Goal: Browse casually: Explore the website without a specific task or goal

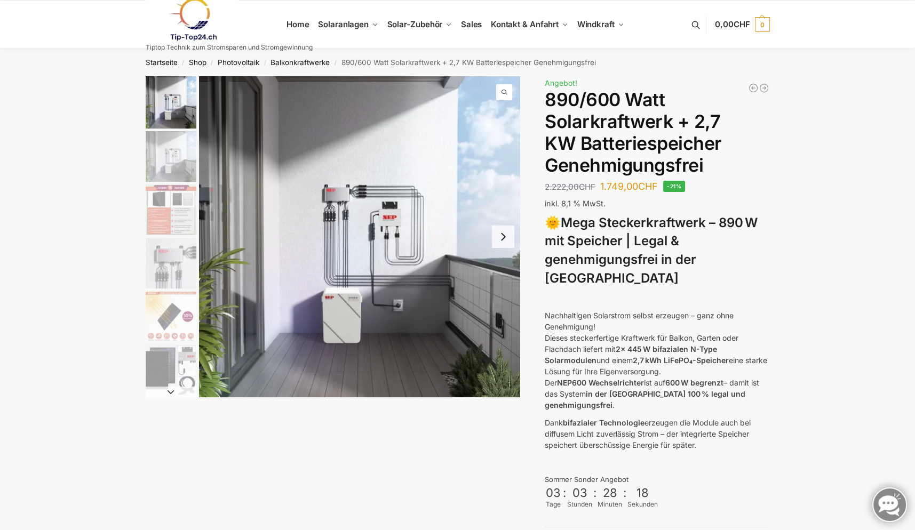
click at [169, 149] on img "2 / 12" at bounding box center [171, 156] width 51 height 51
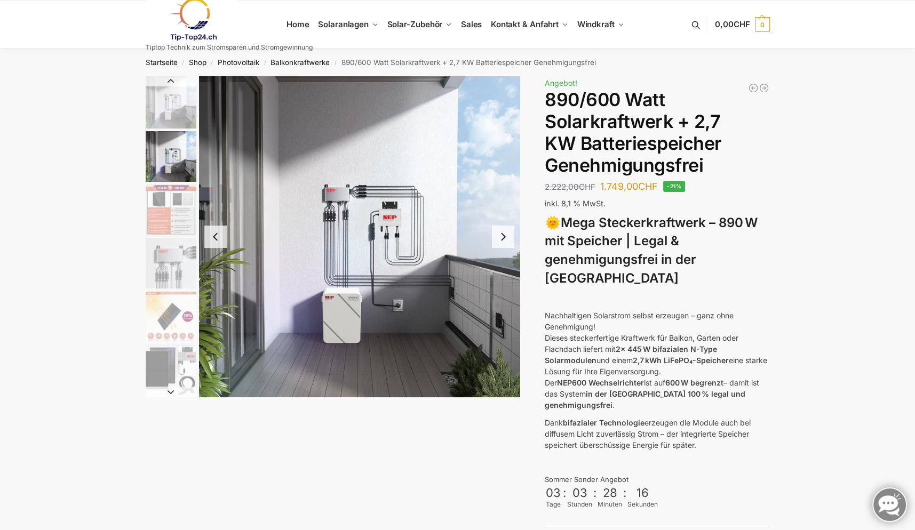
click at [170, 215] on img "3 / 12" at bounding box center [171, 210] width 51 height 51
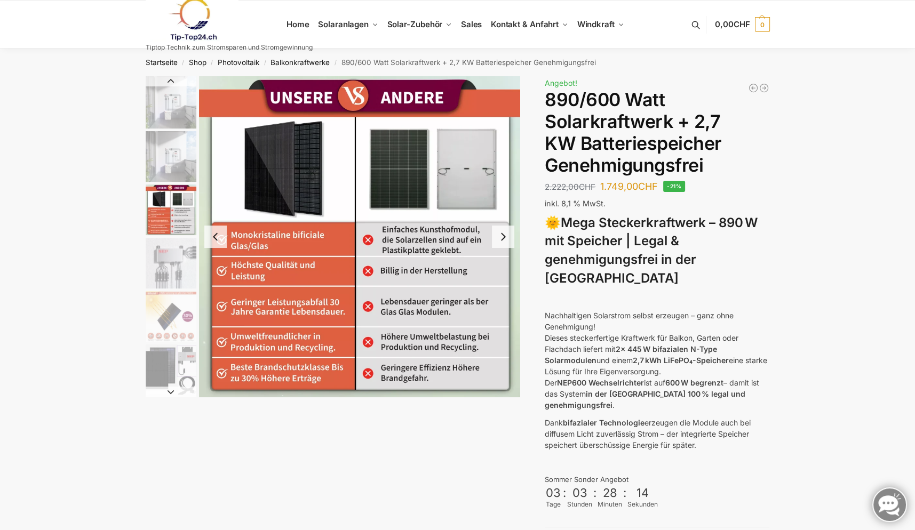
click at [171, 260] on img "4 / 12" at bounding box center [171, 263] width 51 height 51
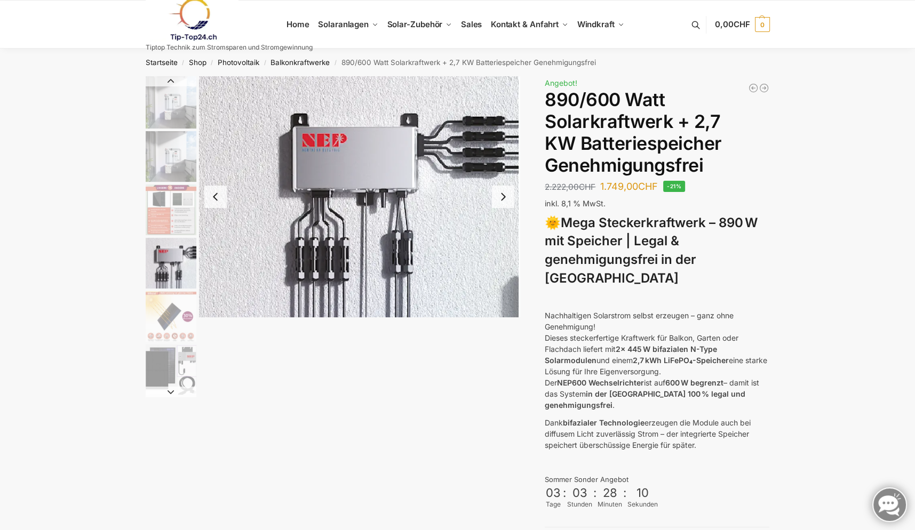
click at [167, 311] on img "5 / 12" at bounding box center [171, 316] width 51 height 51
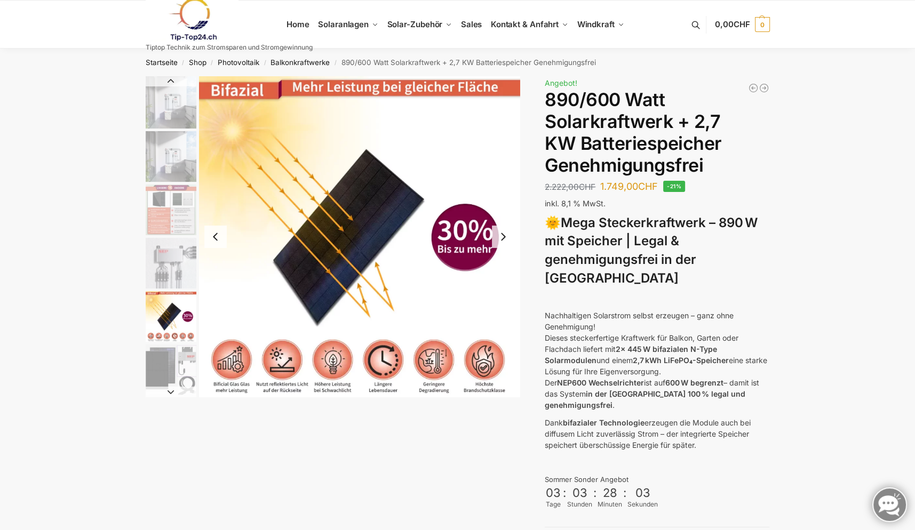
click at [166, 368] on img "6 / 12" at bounding box center [171, 370] width 51 height 51
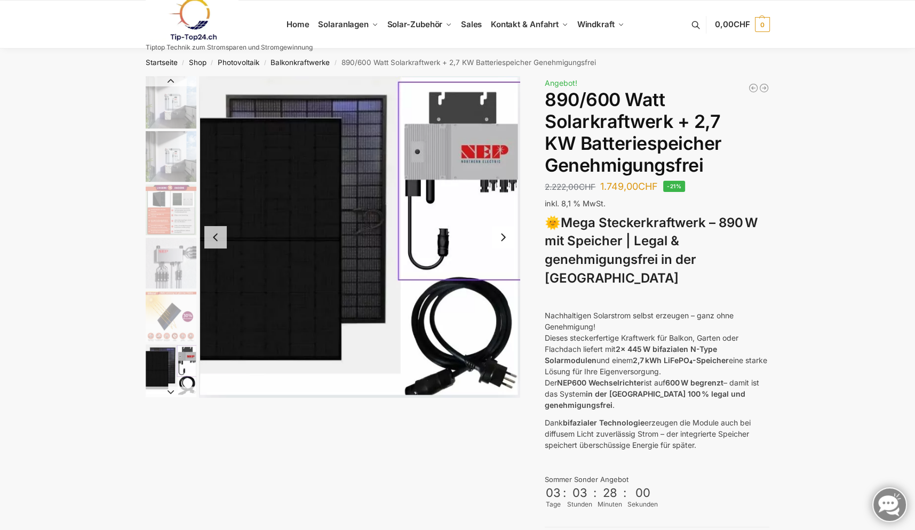
click at [164, 260] on img "4 / 12" at bounding box center [171, 263] width 51 height 51
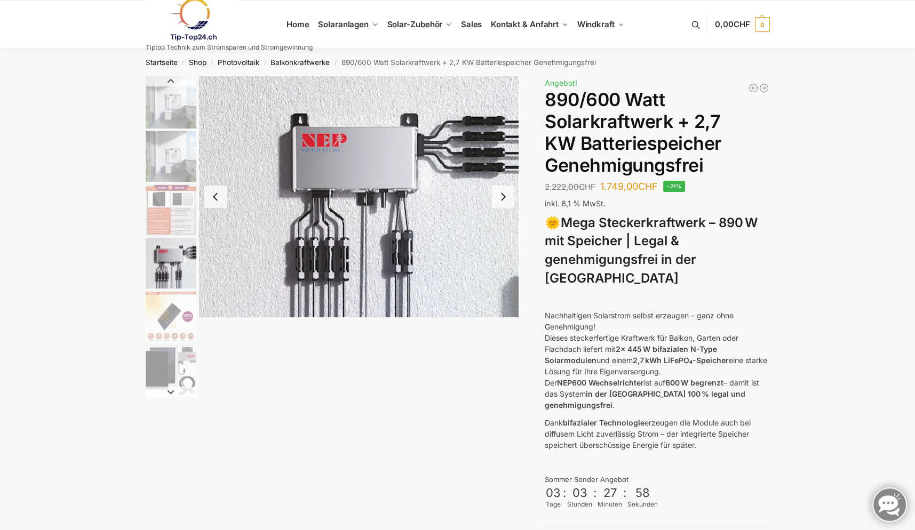
click at [161, 216] on img "3 / 12" at bounding box center [171, 210] width 51 height 51
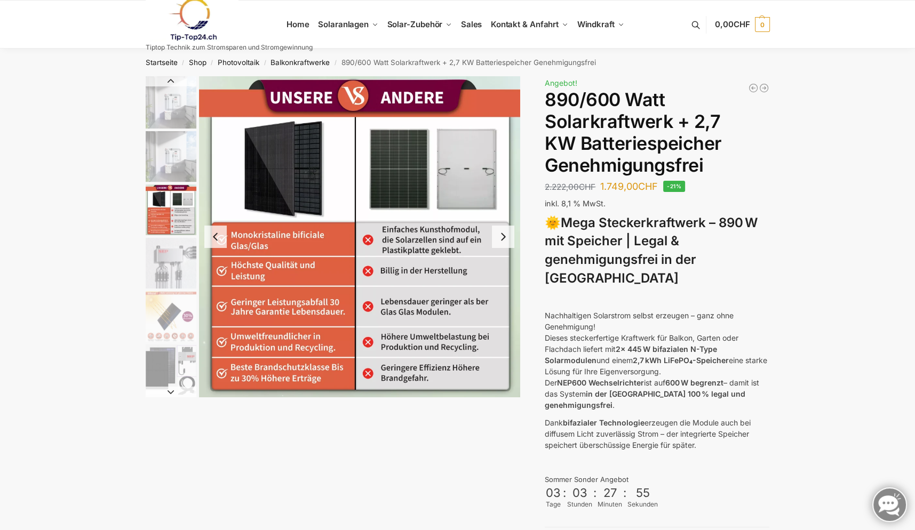
click at [162, 156] on img "2 / 12" at bounding box center [171, 156] width 51 height 51
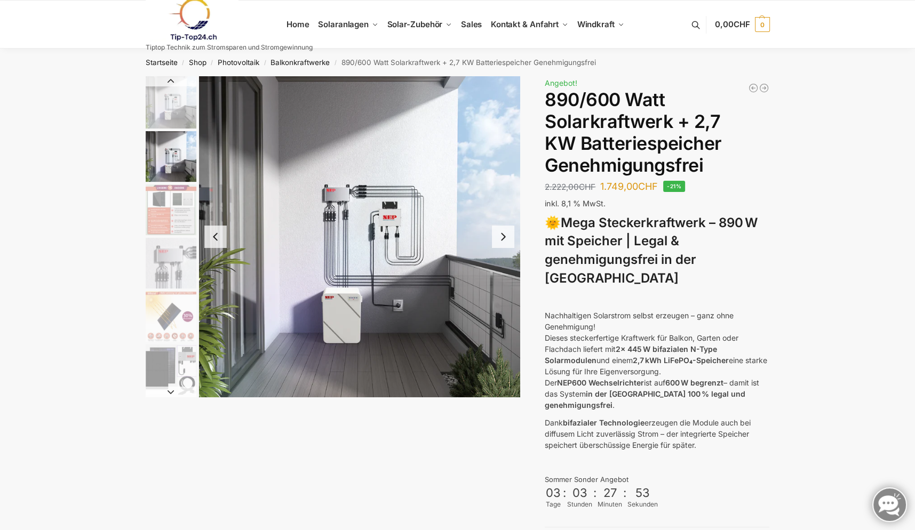
click at [162, 260] on img "4 / 12" at bounding box center [171, 263] width 51 height 51
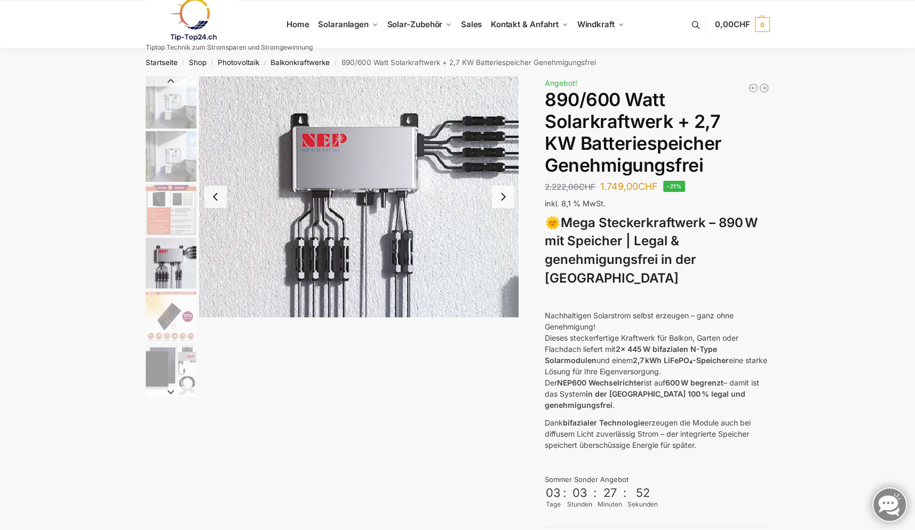
click at [164, 317] on img "5 / 12" at bounding box center [171, 316] width 51 height 51
click at [172, 318] on img "5 / 12" at bounding box center [171, 316] width 51 height 51
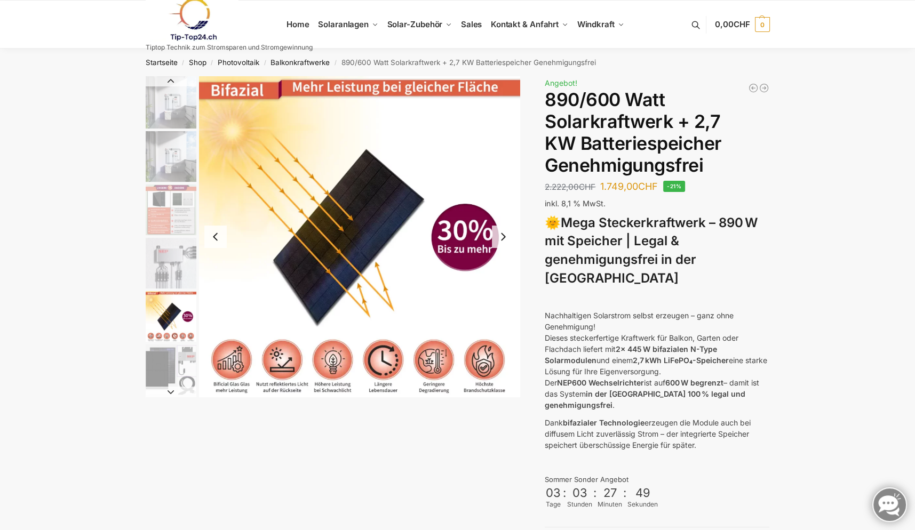
click at [170, 365] on img "6 / 12" at bounding box center [171, 370] width 51 height 51
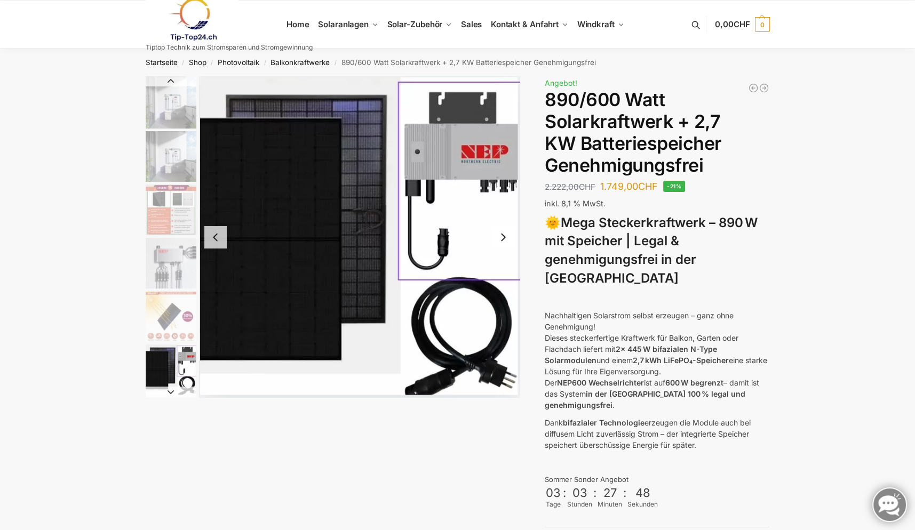
click at [168, 391] on button "Next slide" at bounding box center [171, 392] width 51 height 11
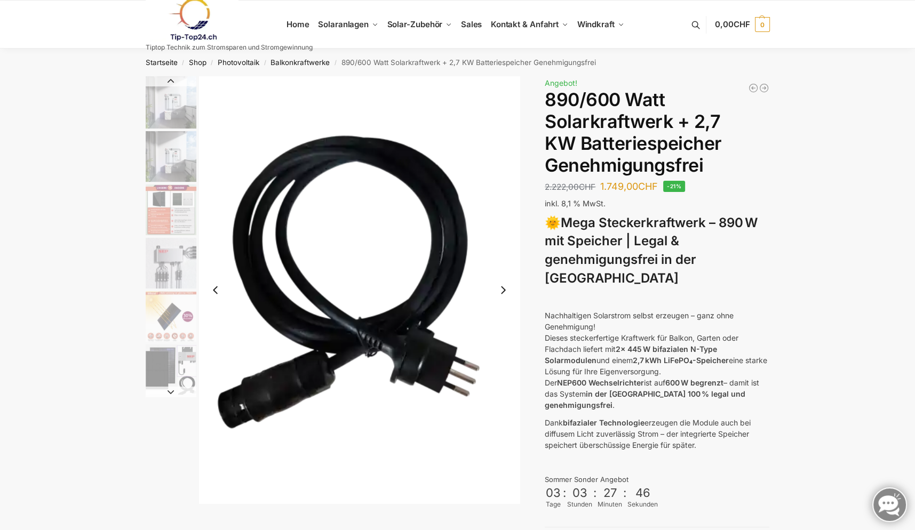
click at [168, 391] on button "Next slide" at bounding box center [171, 392] width 51 height 11
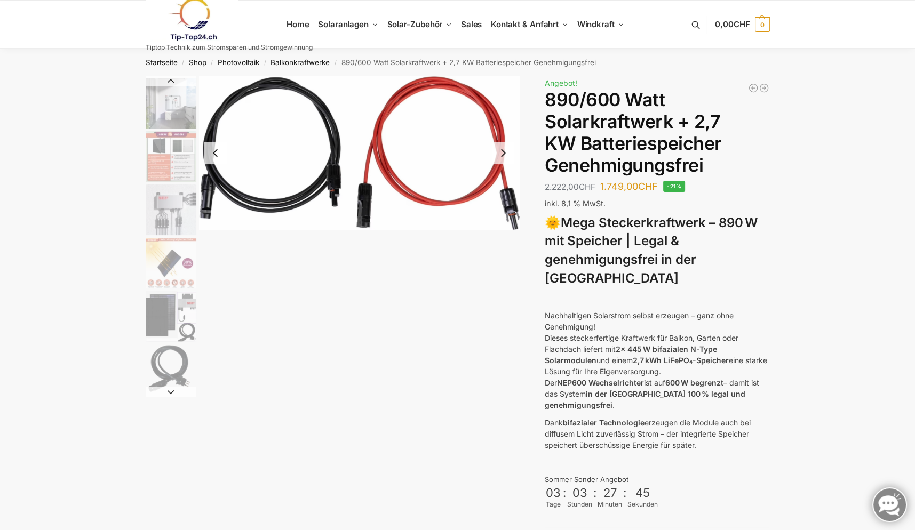
click at [168, 391] on button "Next slide" at bounding box center [171, 392] width 51 height 11
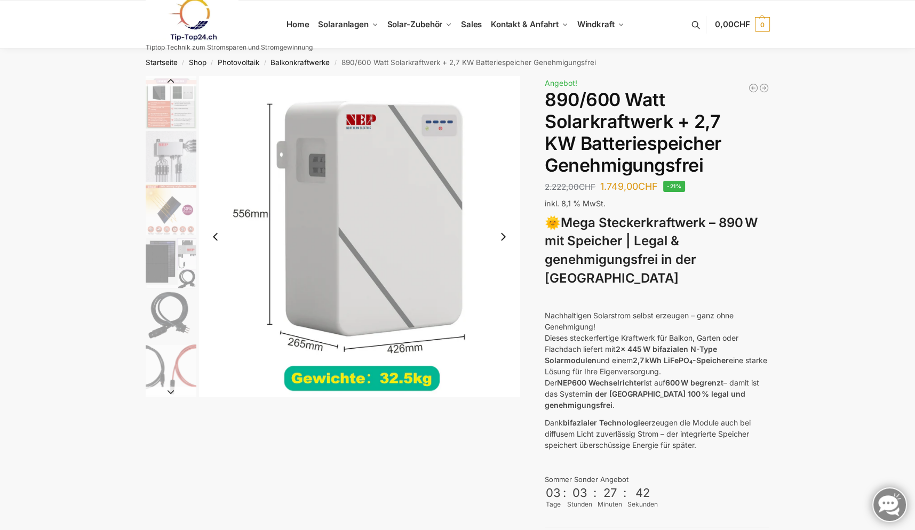
click at [168, 391] on button "Next slide" at bounding box center [171, 392] width 51 height 11
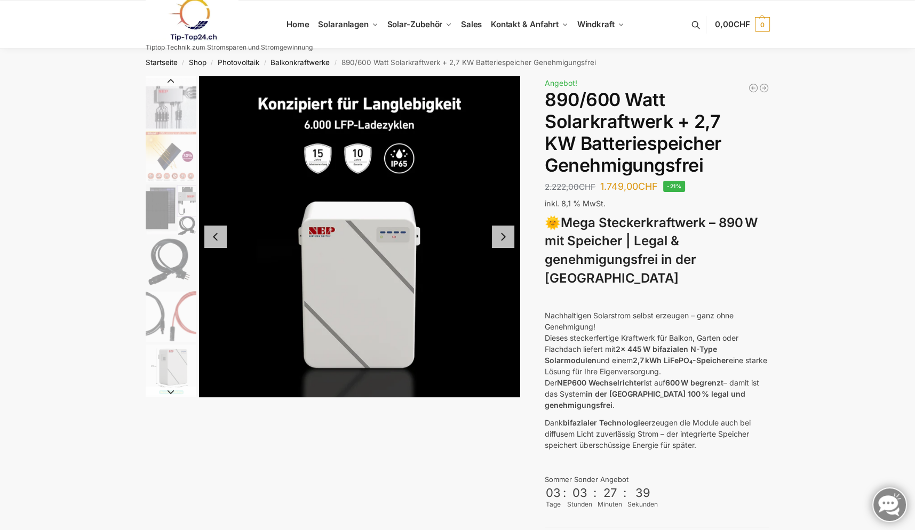
click at [168, 391] on button "Next slide" at bounding box center [171, 392] width 51 height 11
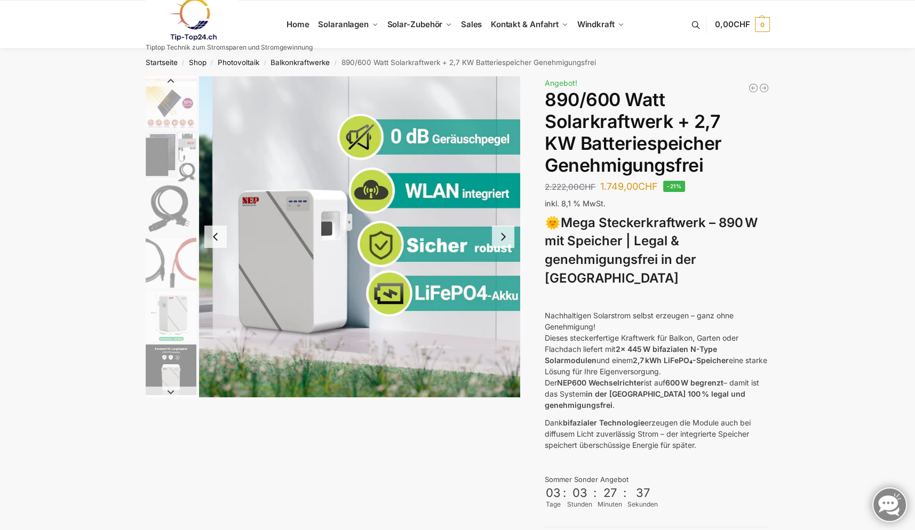
click at [168, 391] on button "Next slide" at bounding box center [171, 392] width 51 height 11
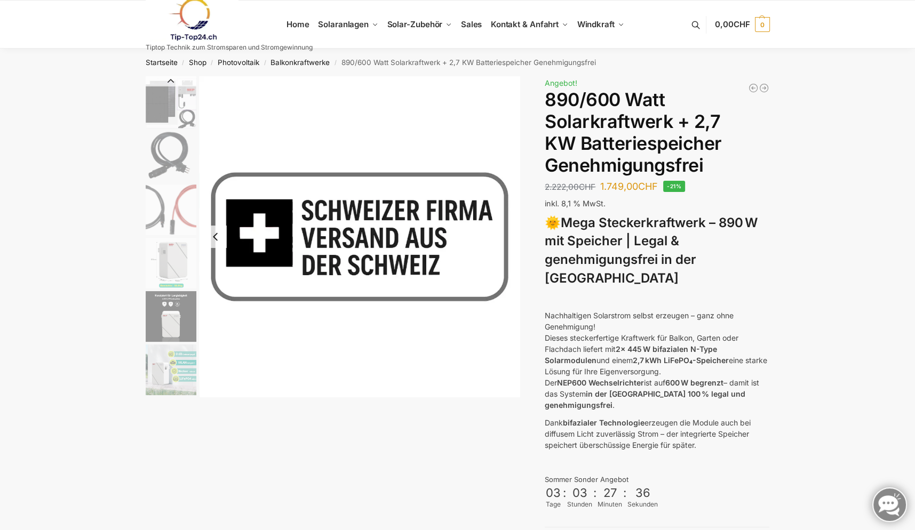
click at [168, 391] on img "11 / 12" at bounding box center [171, 370] width 51 height 51
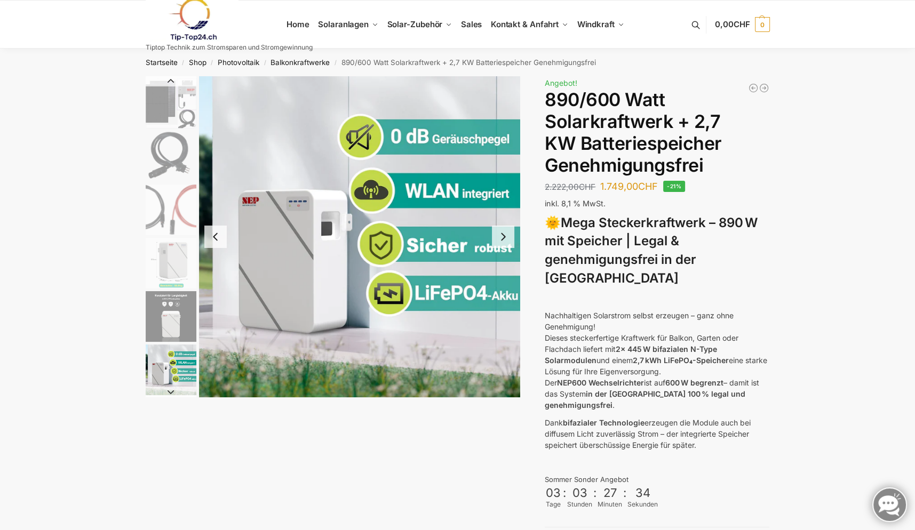
click at [168, 391] on button "Next slide" at bounding box center [171, 392] width 51 height 11
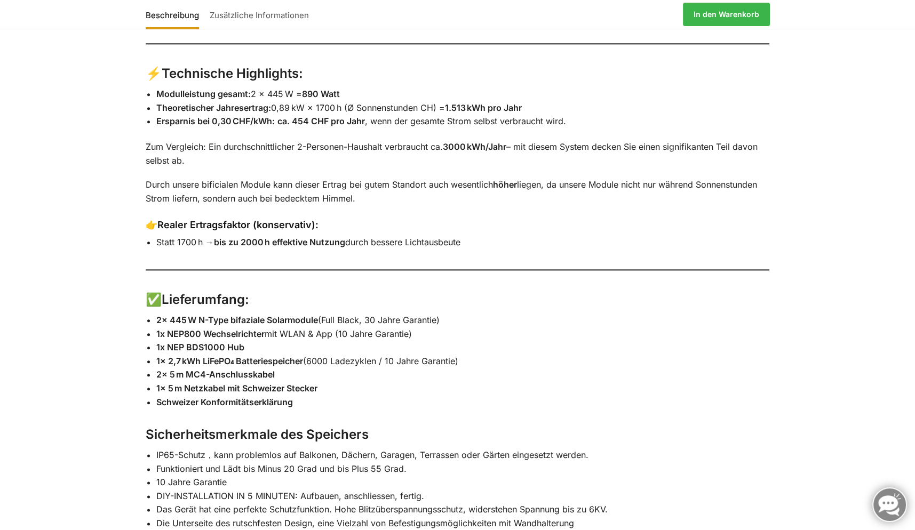
scroll to position [1447, 0]
